Goal: Transaction & Acquisition: Purchase product/service

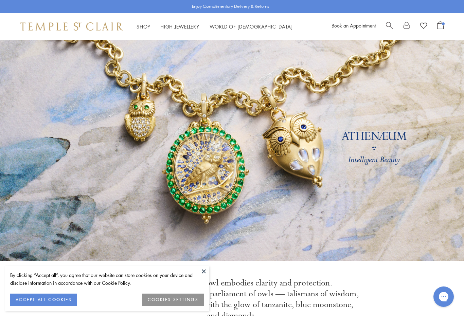
click at [221, 29] on link "World of Temple World of Temple" at bounding box center [251, 26] width 83 height 7
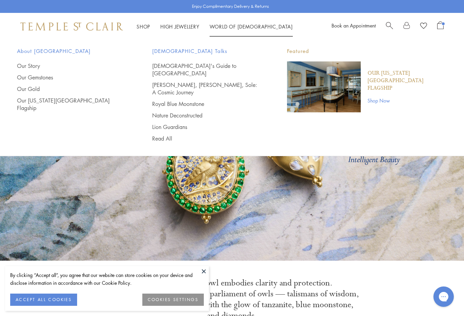
click at [178, 28] on link "High Jewellery High Jewellery" at bounding box center [179, 26] width 39 height 7
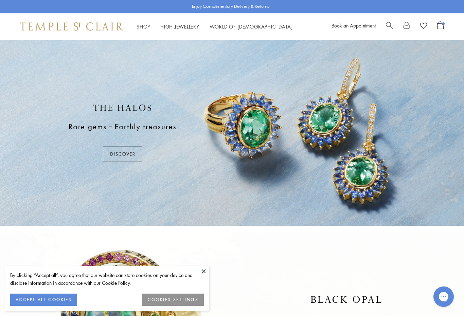
click at [142, 27] on link "Shop Shop" at bounding box center [144, 26] width 14 height 7
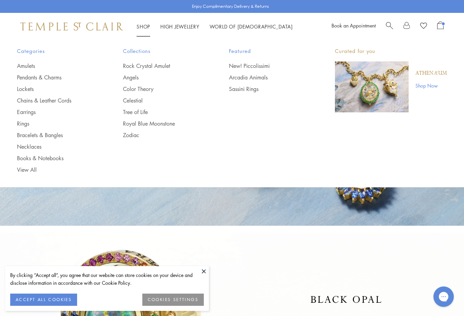
click at [387, 24] on span "Search" at bounding box center [389, 24] width 7 height 7
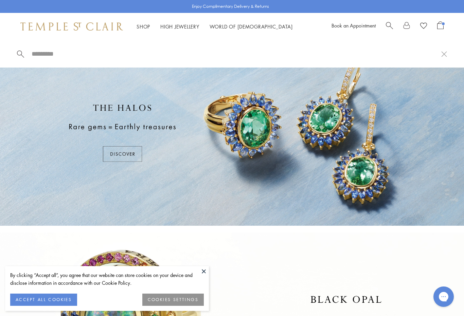
click at [388, 22] on span "Search" at bounding box center [389, 24] width 7 height 7
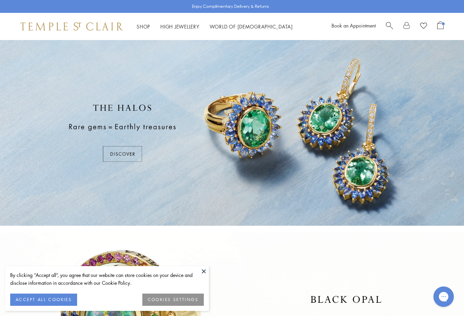
click at [389, 26] on span "Search" at bounding box center [389, 24] width 7 height 7
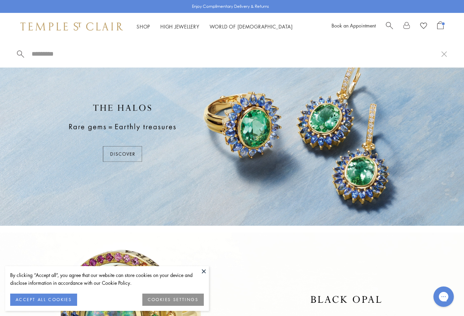
click at [59, 56] on input "search" at bounding box center [236, 54] width 410 height 8
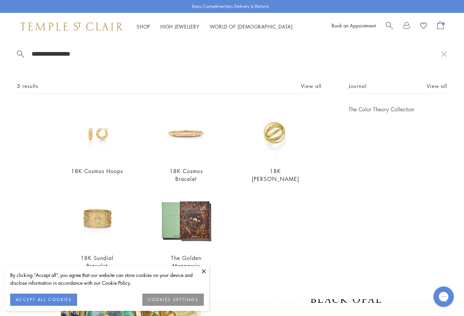
type input "**********"
click at [57, 298] on button "ACCEPT ALL COOKIES" at bounding box center [43, 300] width 67 height 12
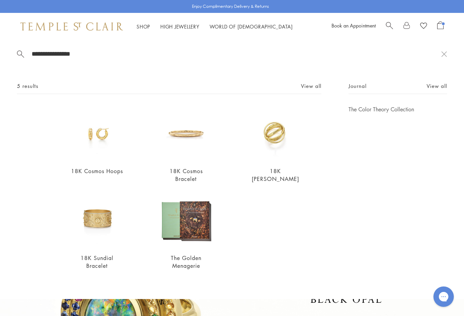
click at [95, 151] on img at bounding box center [96, 133] width 55 height 55
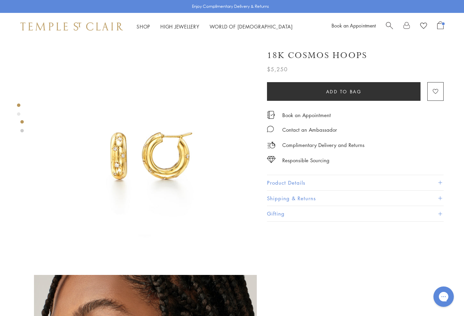
click at [390, 24] on span "Search" at bounding box center [389, 24] width 7 height 7
click at [55, 55] on input "search" at bounding box center [236, 54] width 410 height 8
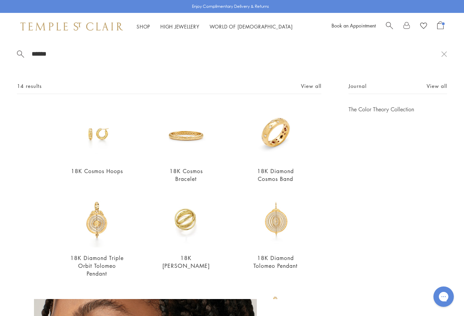
type input "******"
click at [438, 28] on span "Open Shopping Bag" at bounding box center [440, 25] width 6 height 8
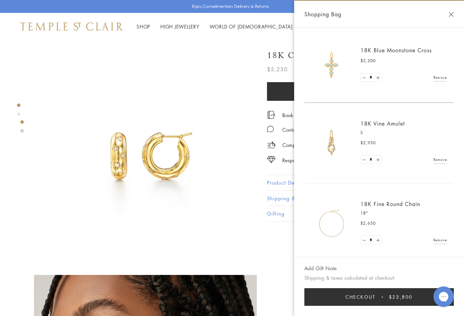
click at [332, 154] on img at bounding box center [331, 143] width 41 height 41
click at [333, 147] on img at bounding box center [331, 143] width 41 height 41
click at [339, 233] on img at bounding box center [331, 223] width 41 height 41
click at [449, 13] on button "Close Shopping Bag" at bounding box center [451, 14] width 5 height 5
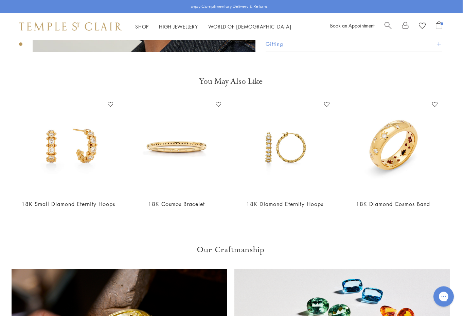
scroll to position [445, 1]
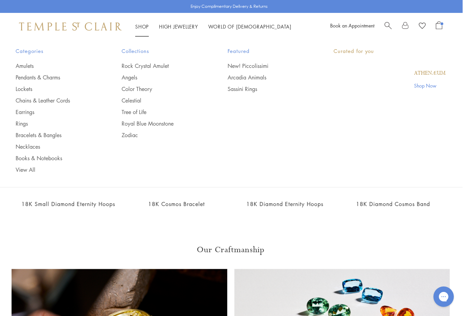
click at [138, 24] on link "Shop Shop" at bounding box center [142, 26] width 14 height 7
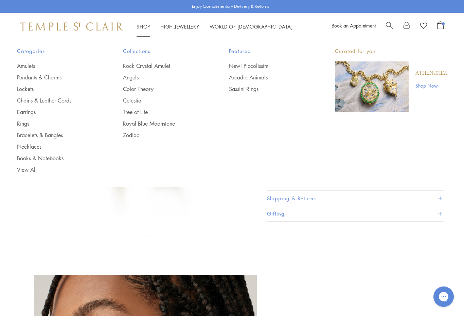
click at [28, 66] on link "Amulets" at bounding box center [56, 65] width 79 height 7
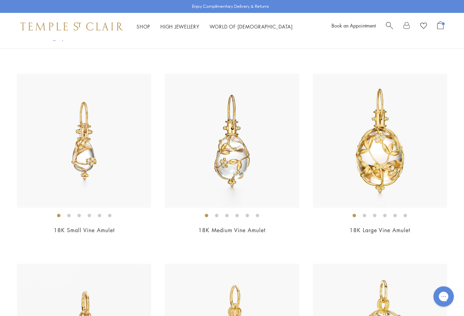
scroll to position [241, 0]
click at [244, 181] on img at bounding box center [232, 141] width 134 height 134
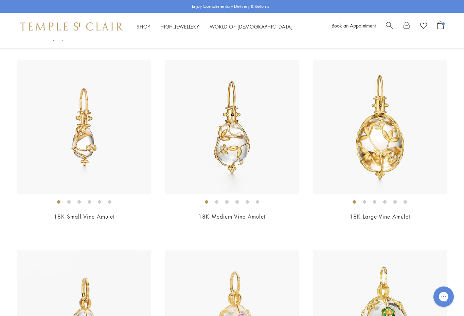
click at [100, 166] on img at bounding box center [84, 127] width 134 height 134
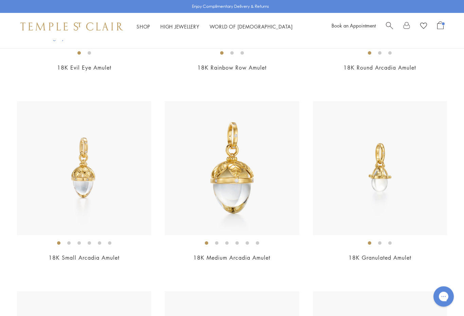
scroll to position [3830, 0]
click at [388, 183] on img at bounding box center [380, 168] width 134 height 134
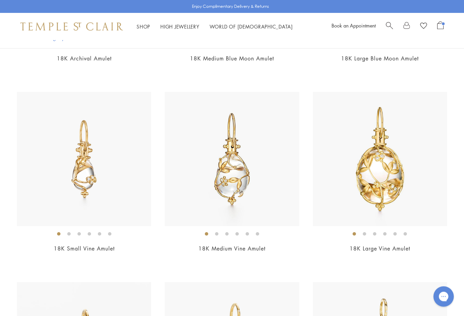
scroll to position [223, 0]
click at [108, 193] on img at bounding box center [84, 159] width 134 height 134
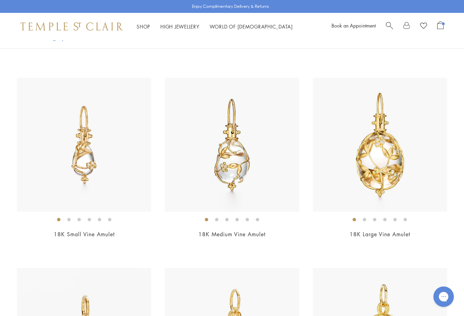
click at [123, 176] on img at bounding box center [84, 145] width 134 height 134
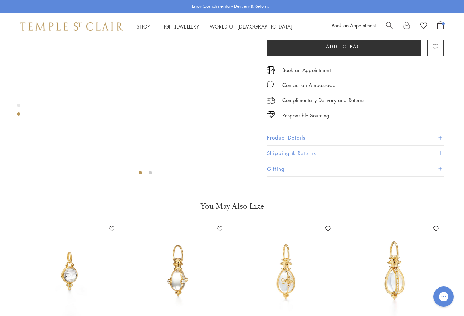
scroll to position [40, 0]
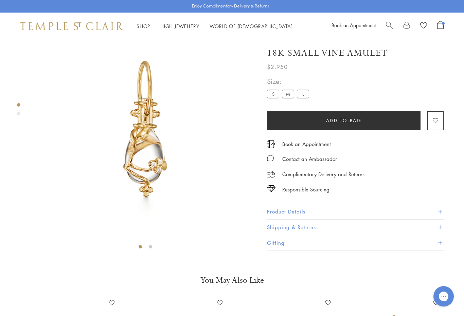
scroll to position [40, 0]
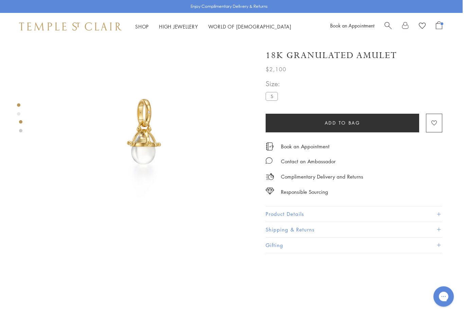
scroll to position [0, 1]
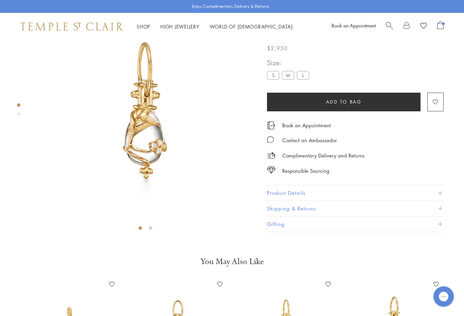
scroll to position [40, 0]
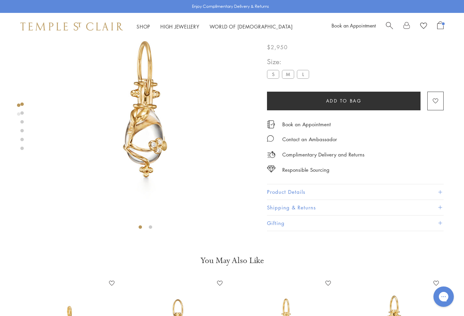
click at [210, 222] on img at bounding box center [145, 111] width 223 height 223
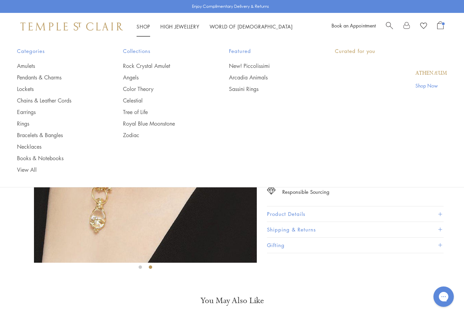
click at [142, 27] on link "Shop Shop" at bounding box center [144, 26] width 14 height 7
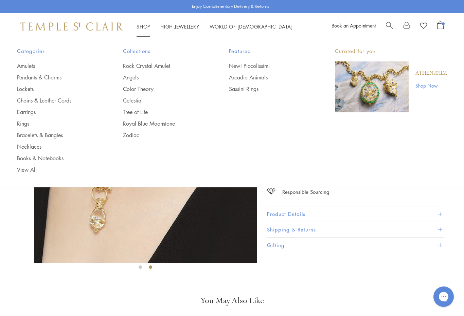
click at [54, 102] on link "Chains & Leather Cords" at bounding box center [56, 100] width 79 height 7
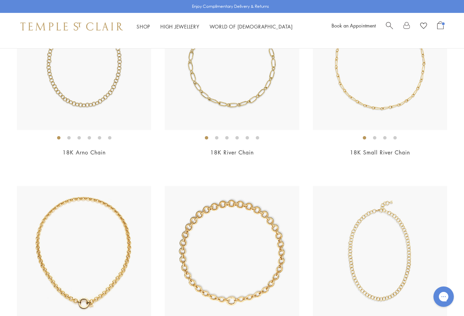
scroll to position [130, 0]
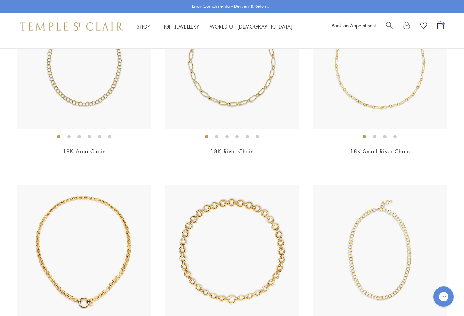
click at [109, 104] on img at bounding box center [84, 62] width 134 height 134
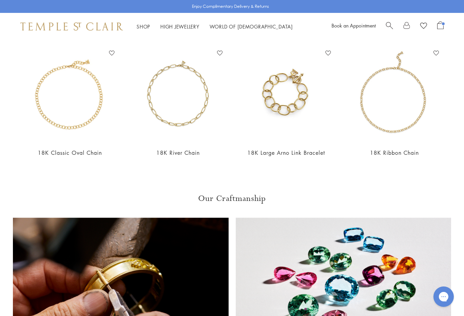
scroll to position [238, 0]
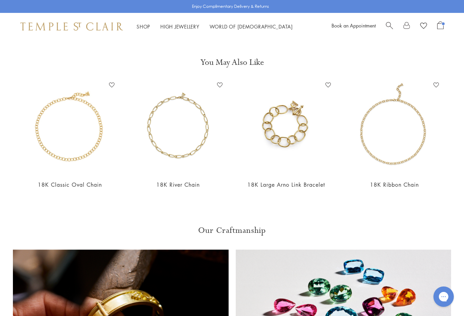
click at [382, 153] on img at bounding box center [394, 127] width 95 height 95
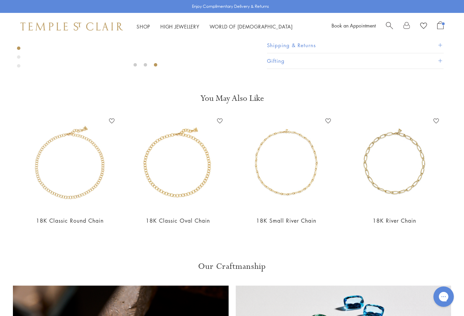
scroll to position [216, 0]
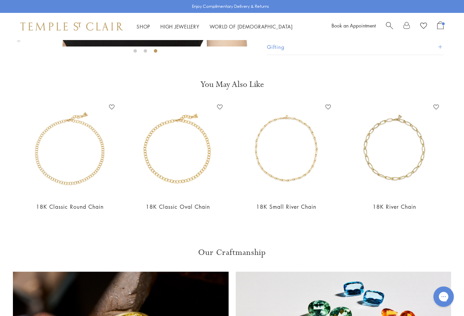
click at [91, 186] on img at bounding box center [69, 149] width 95 height 95
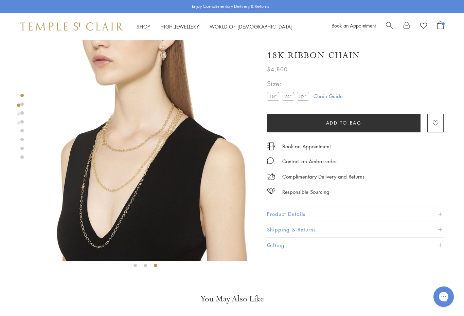
scroll to position [0, 0]
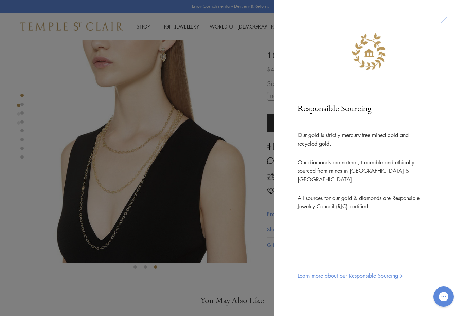
click at [445, 20] on div at bounding box center [368, 42] width 163 height 56
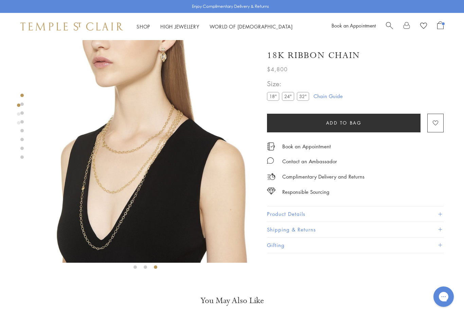
click at [442, 28] on span "Open Shopping Bag" at bounding box center [440, 25] width 6 height 8
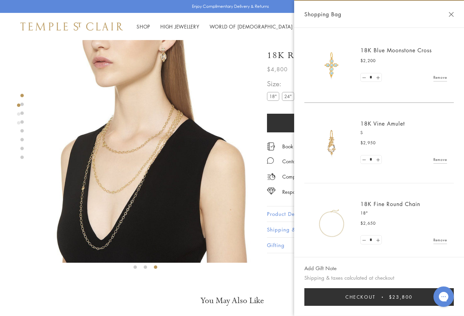
click at [337, 223] on img at bounding box center [331, 223] width 41 height 41
click at [387, 215] on p "18"" at bounding box center [403, 213] width 87 height 7
click at [389, 201] on link "18K Fine Round Chain" at bounding box center [390, 203] width 60 height 7
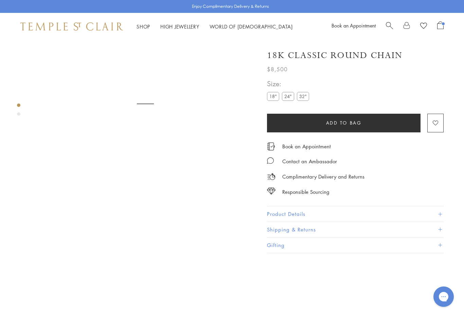
scroll to position [40, 0]
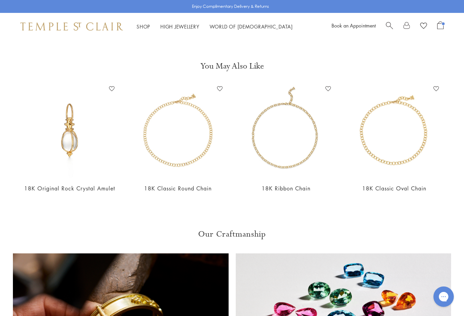
scroll to position [227, 0]
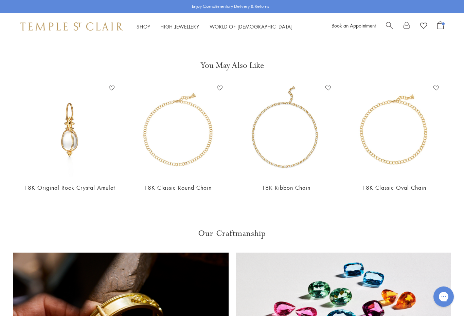
click at [404, 159] on img at bounding box center [394, 130] width 95 height 95
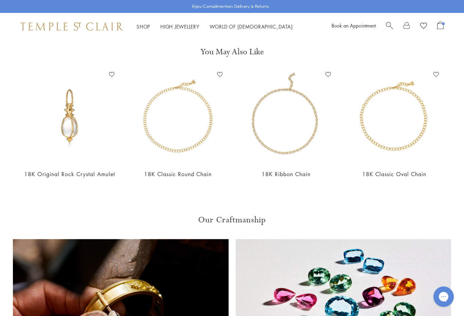
click at [182, 155] on img at bounding box center [178, 116] width 95 height 95
click at [443, 24] on span "Open Shopping Bag" at bounding box center [443, 23] width 3 height 3
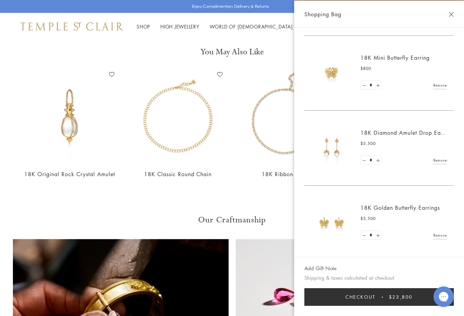
scroll to position [389, 0]
click at [341, 146] on img at bounding box center [331, 148] width 41 height 41
click at [385, 133] on link "18K Diamond Amulet Drop Earrings" at bounding box center [407, 132] width 95 height 7
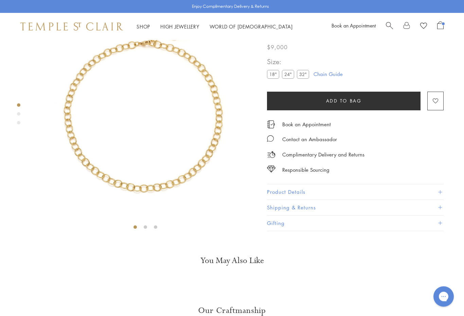
scroll to position [40, 0]
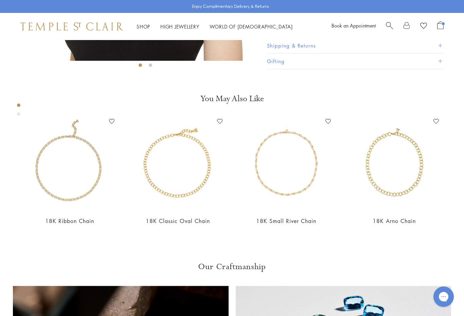
scroll to position [40, 0]
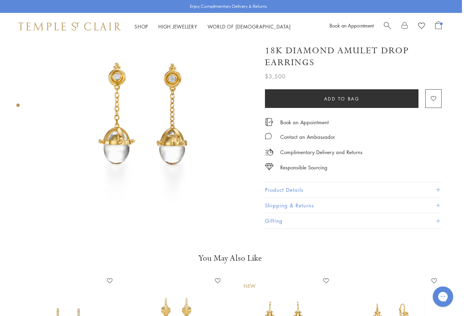
scroll to position [34, 0]
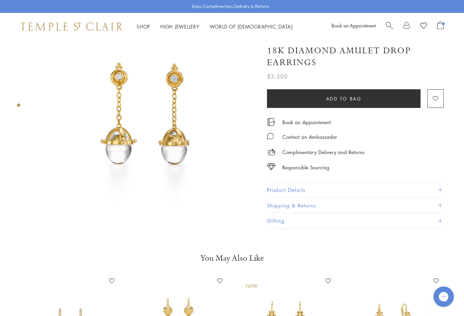
click at [442, 29] on span "Open Shopping Bag" at bounding box center [440, 25] width 6 height 8
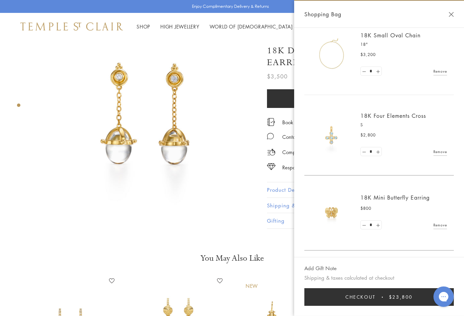
scroll to position [250, 0]
click at [334, 136] on img at bounding box center [331, 134] width 41 height 41
click at [334, 139] on img at bounding box center [331, 134] width 41 height 41
click at [383, 114] on link "18K Four Elements Cross" at bounding box center [393, 115] width 66 height 7
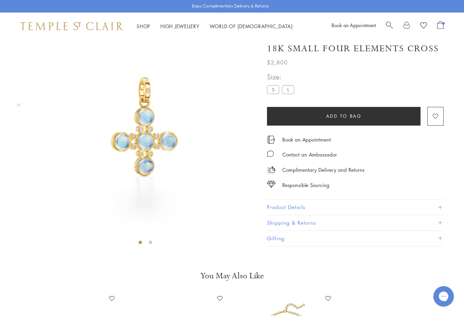
scroll to position [40, 0]
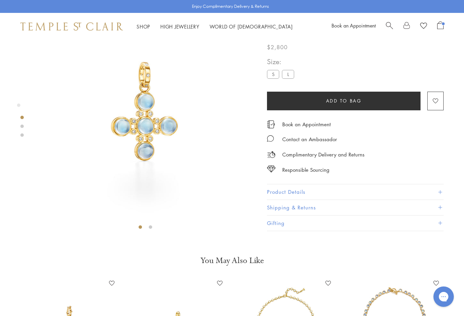
click at [441, 26] on span "Open Shopping Bag" at bounding box center [440, 25] width 6 height 8
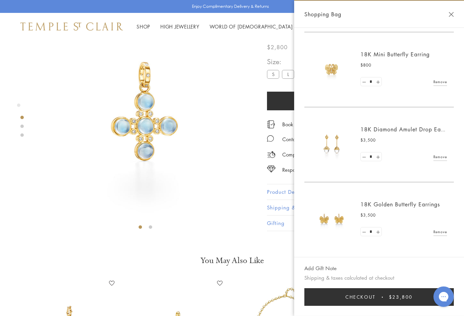
scroll to position [386, 0]
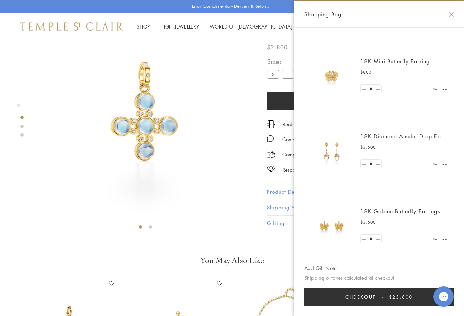
click at [441, 91] on link "Remove" at bounding box center [440, 88] width 14 height 7
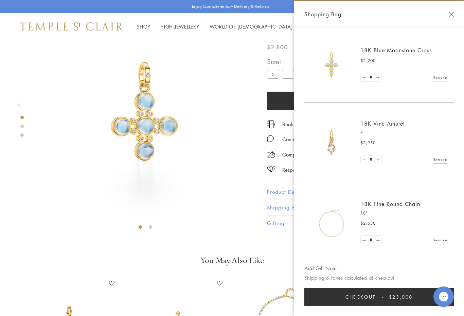
scroll to position [314, 0]
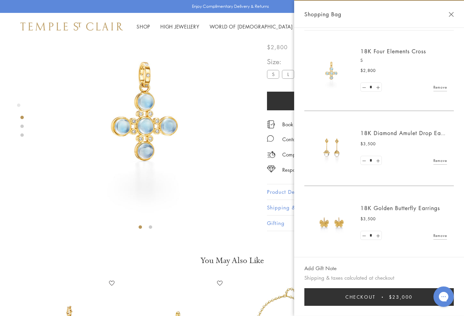
click at [440, 235] on link "Remove" at bounding box center [440, 235] width 14 height 7
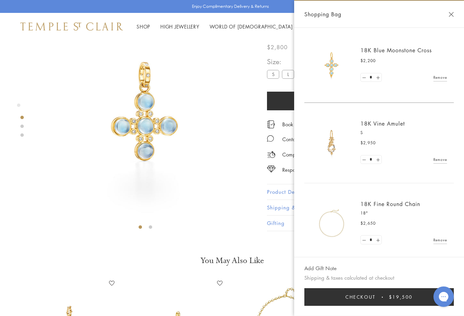
scroll to position [239, 0]
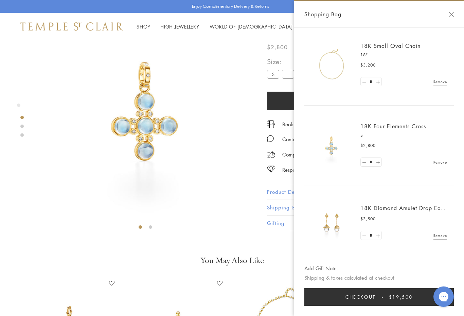
click at [446, 13] on div "Shopping Bag" at bounding box center [379, 14] width 170 height 27
click at [453, 12] on button "Close Shopping Bag" at bounding box center [451, 14] width 5 height 5
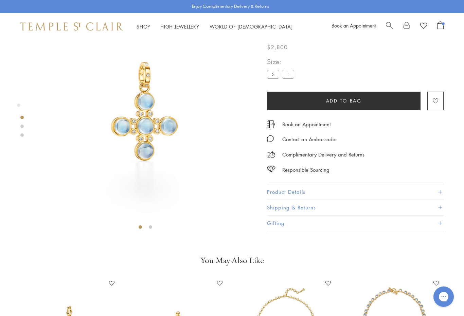
click at [286, 77] on label "L" at bounding box center [288, 74] width 12 height 8
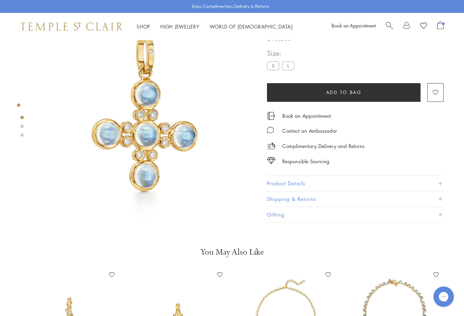
click at [272, 70] on label "S" at bounding box center [273, 66] width 12 height 8
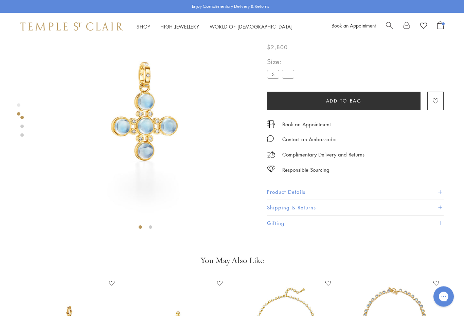
scroll to position [40, 0]
